Goal: Task Accomplishment & Management: Manage account settings

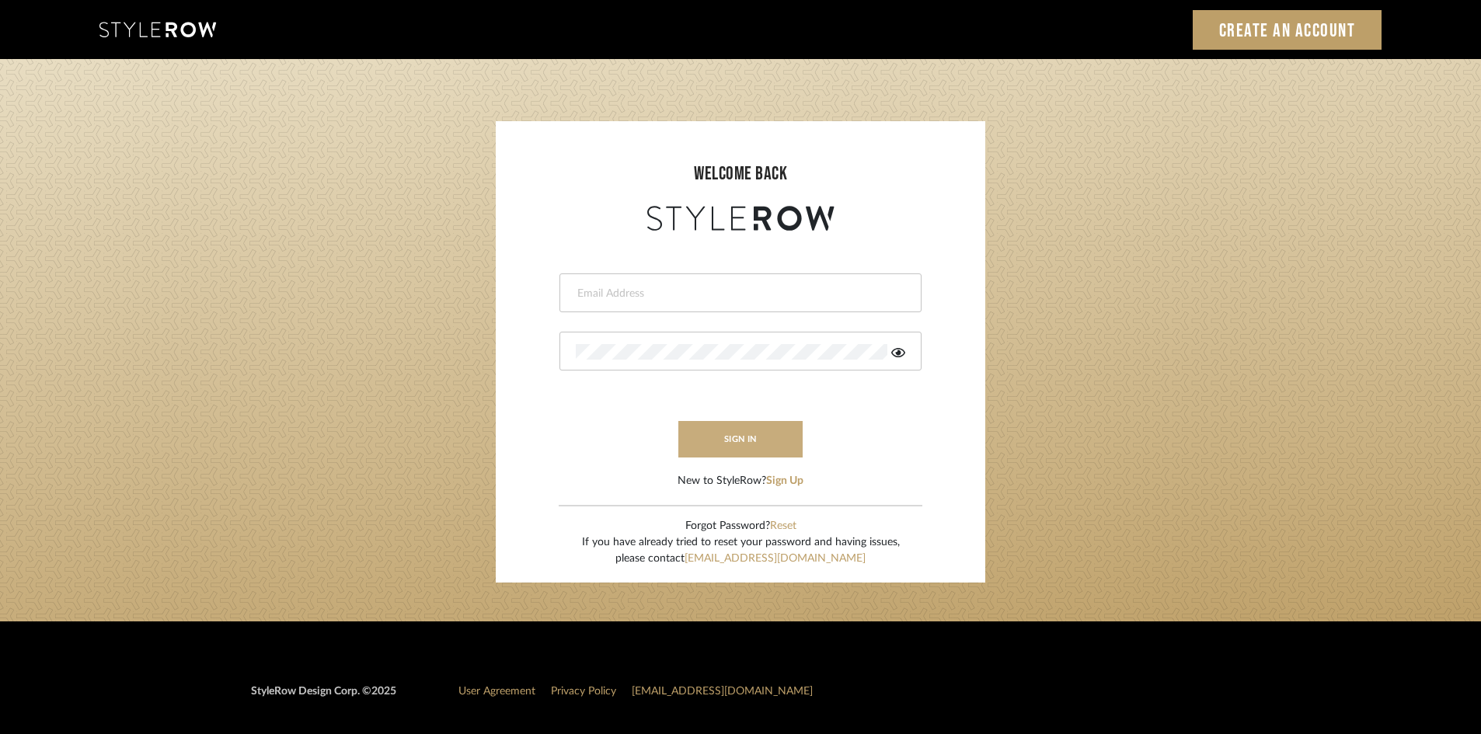
type input "[PERSON_NAME][EMAIL_ADDRESS][DOMAIN_NAME]"
click at [697, 457] on button "sign in" at bounding box center [740, 439] width 124 height 37
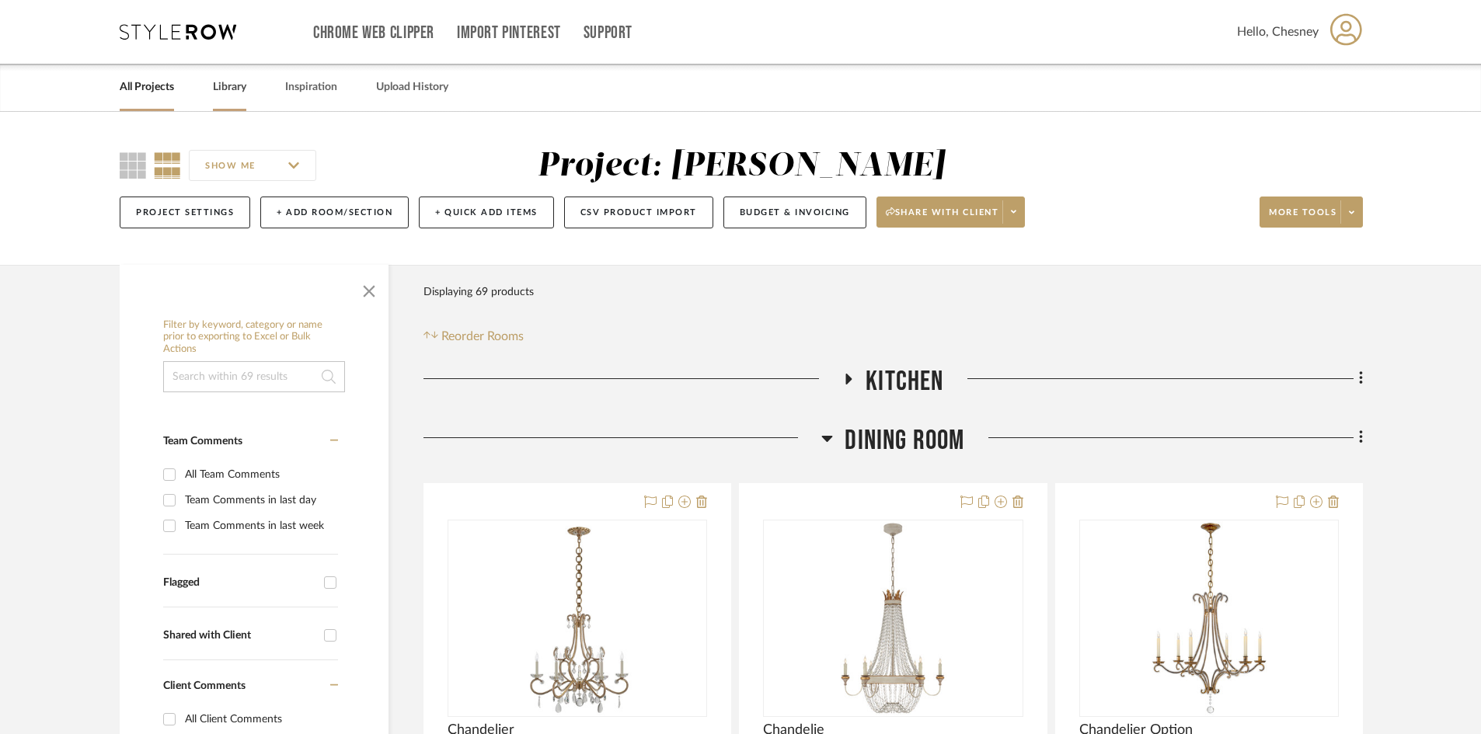
click at [219, 92] on link "Library" at bounding box center [229, 87] width 33 height 21
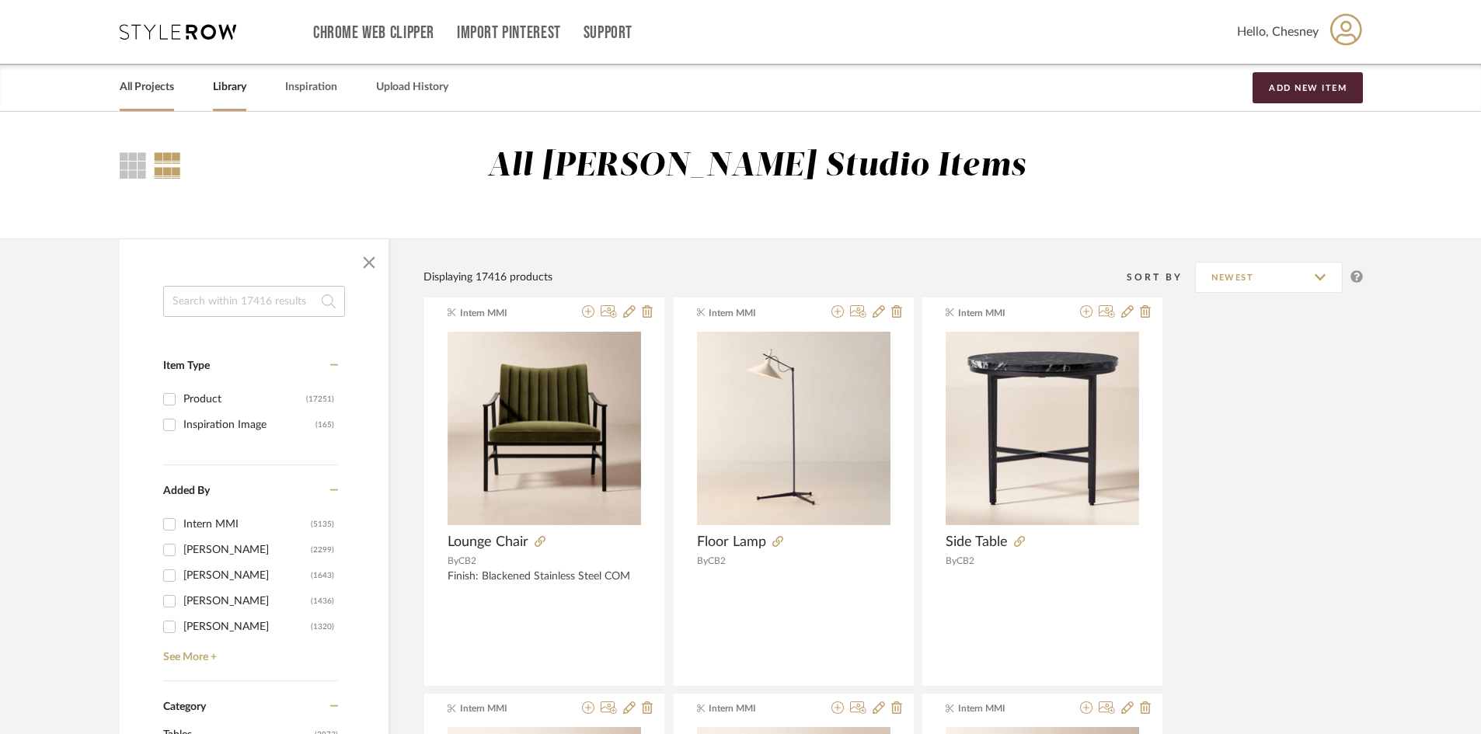
click at [146, 93] on link "All Projects" at bounding box center [147, 87] width 54 height 21
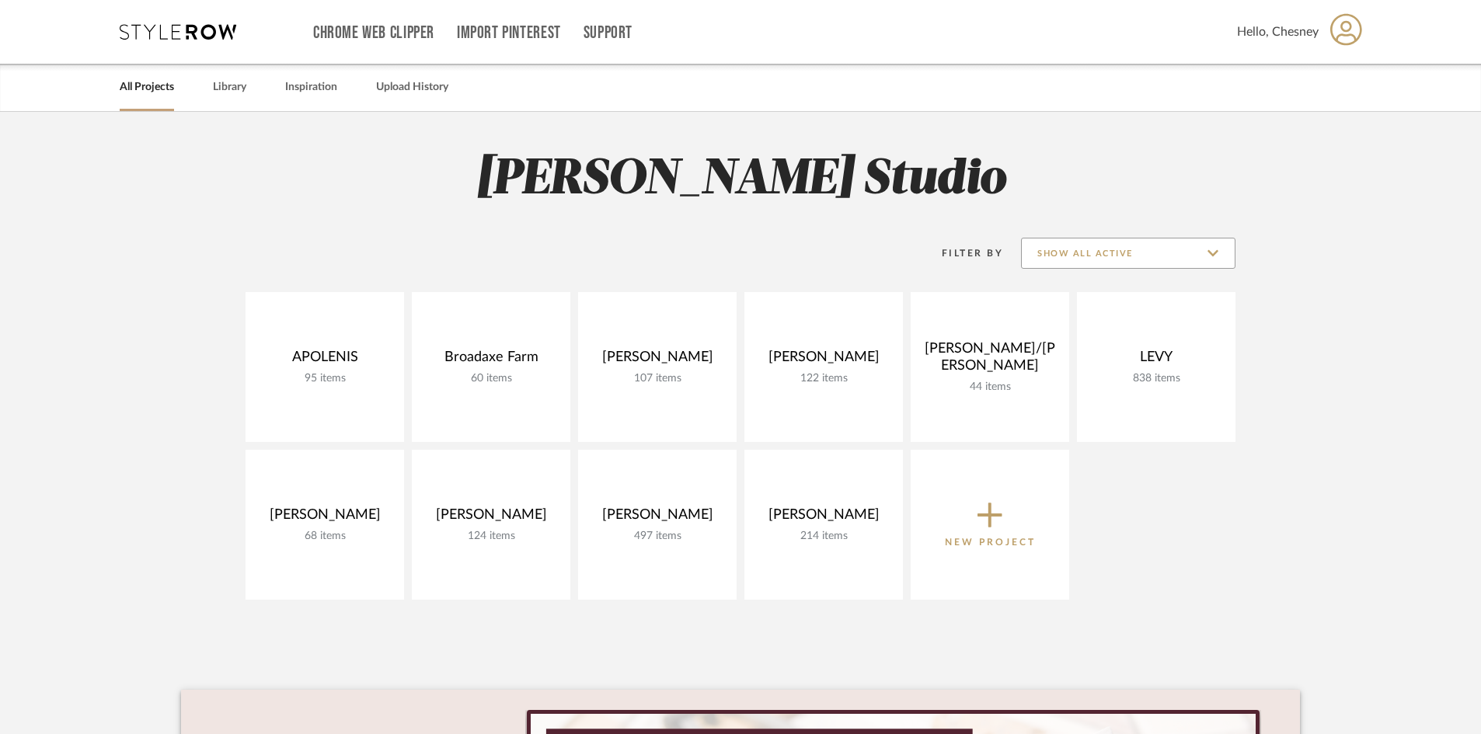
click at [1183, 257] on input "Show All Active" at bounding box center [1128, 253] width 214 height 31
click at [1123, 358] on span "Archived" at bounding box center [1128, 366] width 213 height 37
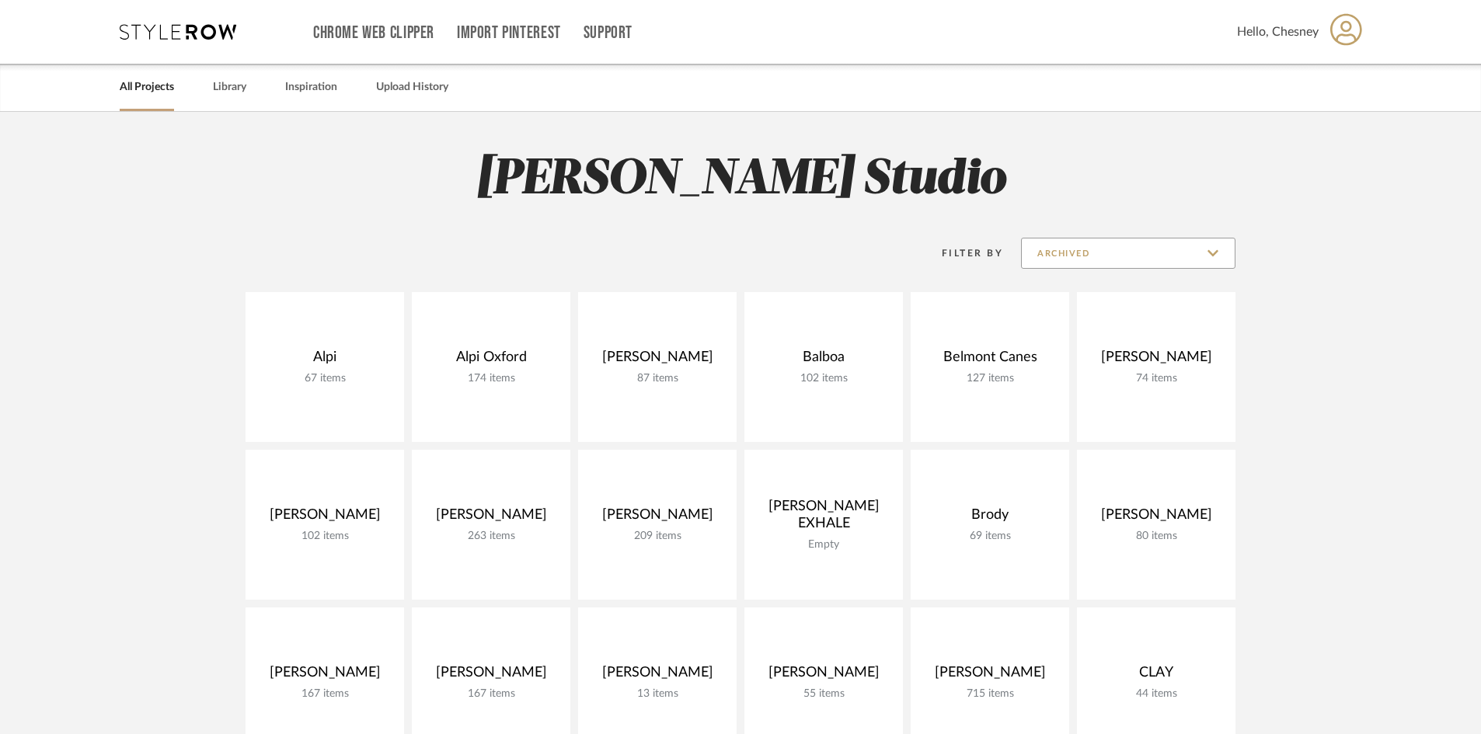
click at [1161, 261] on input "Archived" at bounding box center [1128, 253] width 214 height 31
click at [1107, 294] on span "Show All Active" at bounding box center [1130, 292] width 184 height 13
type input "Show All Active"
